Goal: Navigation & Orientation: Find specific page/section

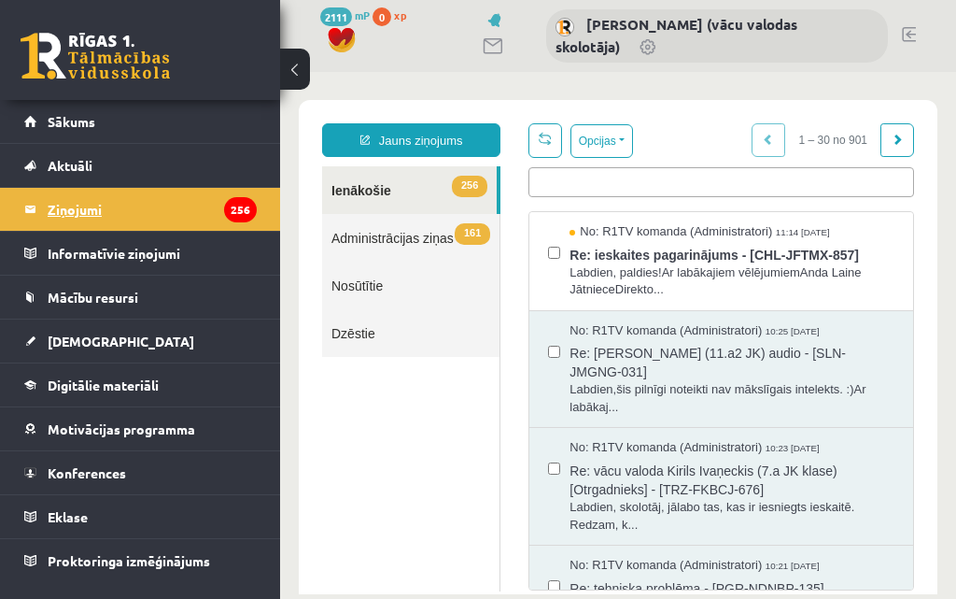
click at [123, 205] on legend "Ziņojumi 256" at bounding box center [152, 209] width 209 height 43
